Goal: Task Accomplishment & Management: Manage account settings

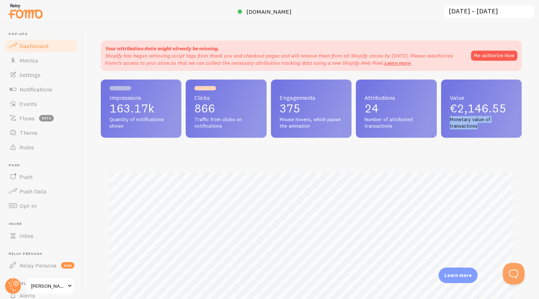
drag, startPoint x: 451, startPoint y: 121, endPoint x: 490, endPoint y: 124, distance: 38.4
click at [490, 124] on span "Monetary value of transactions" at bounding box center [481, 122] width 63 height 13
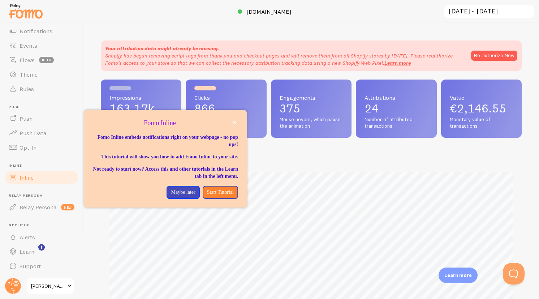
scroll to position [57, 0]
click at [60, 283] on span "[PERSON_NAME]" at bounding box center [48, 285] width 34 height 9
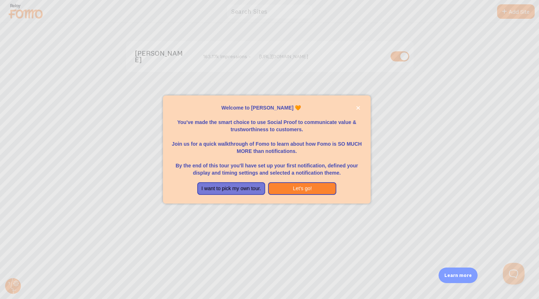
click at [217, 210] on div at bounding box center [269, 149] width 539 height 299
click at [358, 107] on icon "close," at bounding box center [358, 108] width 4 height 4
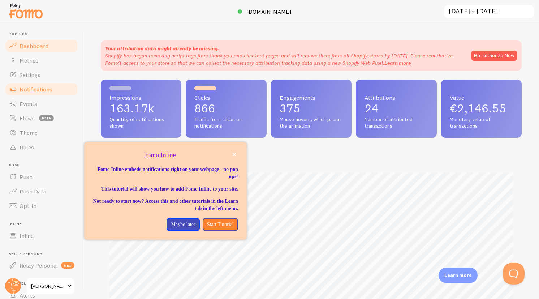
click at [36, 91] on span "Notifications" at bounding box center [36, 89] width 33 height 7
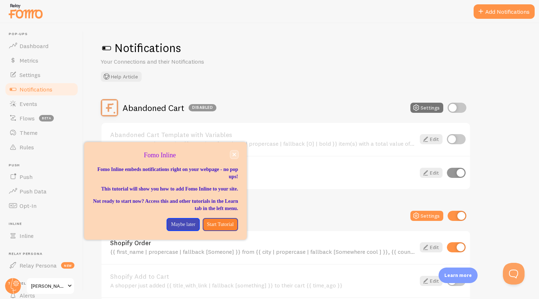
click at [233, 155] on icon "close," at bounding box center [234, 154] width 4 height 4
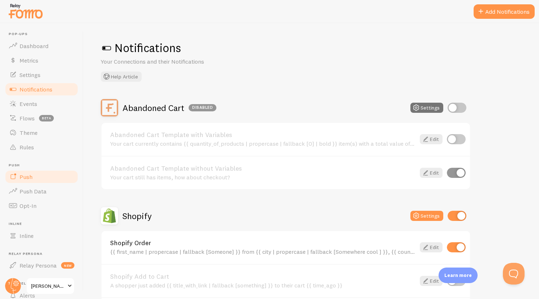
click at [31, 172] on link "Push" at bounding box center [41, 176] width 74 height 14
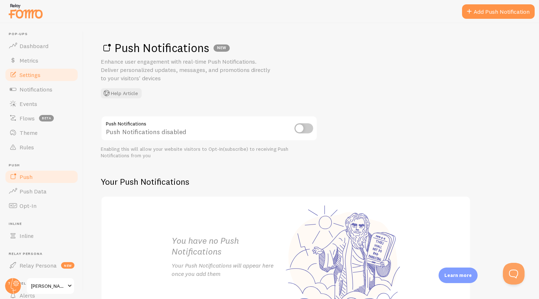
click at [42, 75] on link "Settings" at bounding box center [41, 75] width 74 height 14
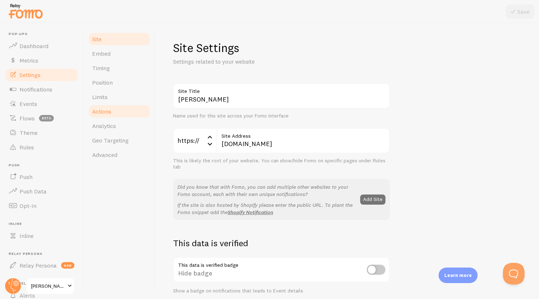
click at [114, 116] on link "Actions" at bounding box center [119, 111] width 63 height 14
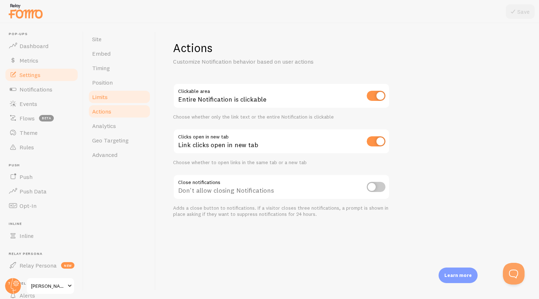
click at [116, 100] on link "Limits" at bounding box center [119, 97] width 63 height 14
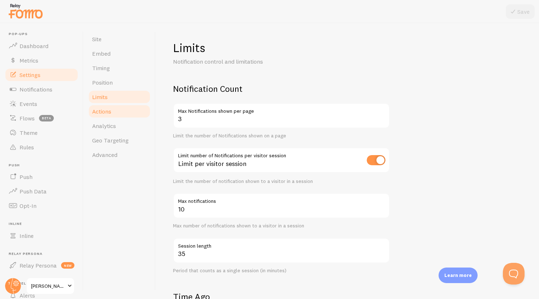
click at [118, 111] on link "Actions" at bounding box center [119, 111] width 63 height 14
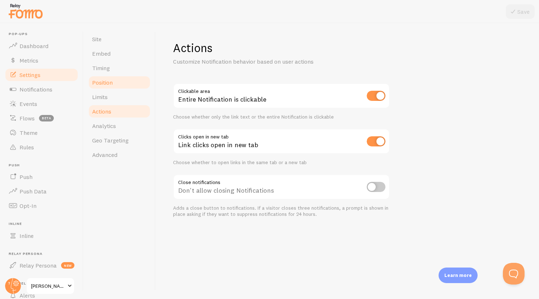
click at [115, 88] on link "Position" at bounding box center [119, 82] width 63 height 14
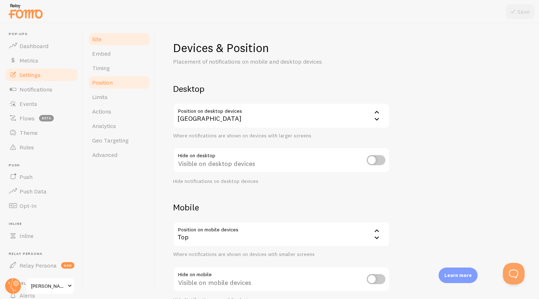
click at [110, 36] on link "Site" at bounding box center [119, 39] width 63 height 14
